Goal: Download file/media

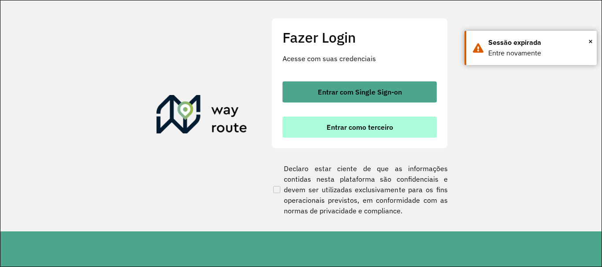
click at [403, 128] on button "Entrar como terceiro" at bounding box center [359, 127] width 154 height 21
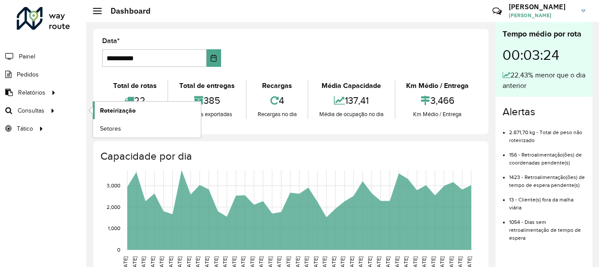
click at [137, 108] on link "Roteirização" at bounding box center [147, 111] width 108 height 18
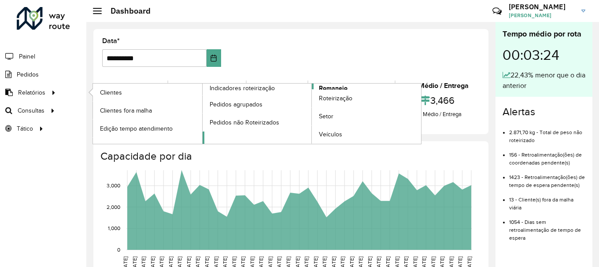
click at [338, 88] on span "Romaneio" at bounding box center [333, 88] width 29 height 9
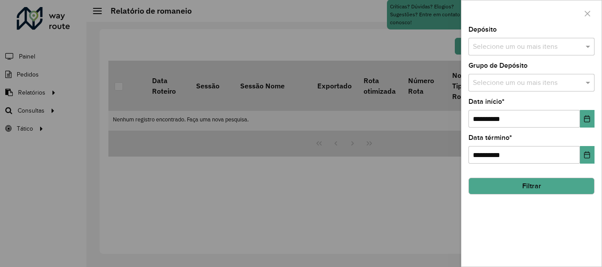
click at [509, 48] on input "text" at bounding box center [526, 47] width 113 height 11
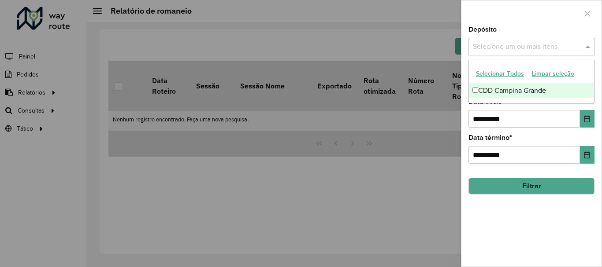
click at [507, 89] on div "CDD Campina Grande" at bounding box center [531, 90] width 125 height 15
click at [507, 28] on div "Depósito Selecione um ou mais itens CDD Campina Grande × ×" at bounding box center [531, 40] width 126 height 29
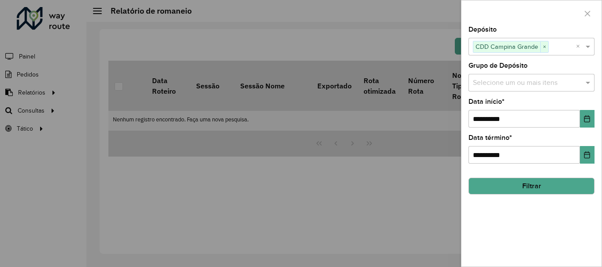
click at [513, 83] on input "text" at bounding box center [526, 83] width 113 height 11
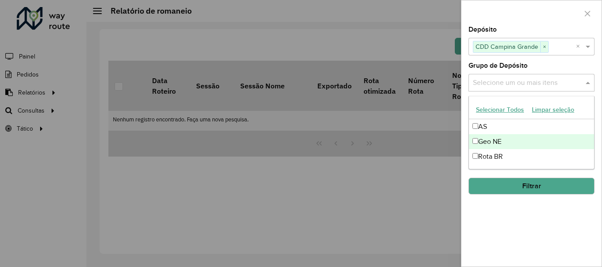
click at [506, 138] on div "Geo NE" at bounding box center [531, 141] width 125 height 15
click at [518, 28] on div "Depósito Selecione um ou mais itens CDD Campina Grande × ×" at bounding box center [531, 40] width 126 height 29
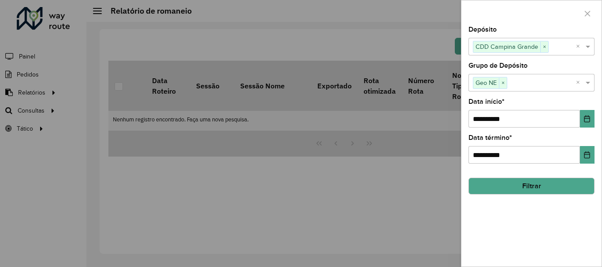
click at [537, 185] on button "Filtrar" at bounding box center [531, 186] width 126 height 17
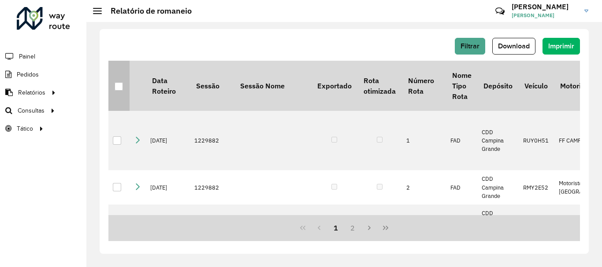
click at [118, 86] on div at bounding box center [119, 86] width 8 height 8
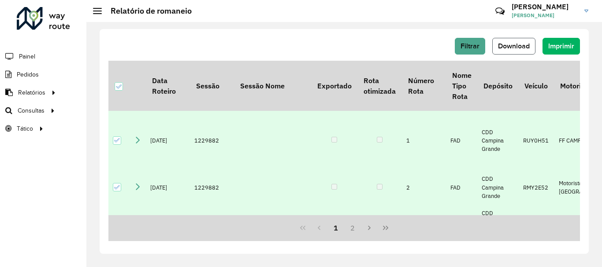
click at [529, 45] on span "Download" at bounding box center [514, 45] width 32 height 7
